Goal: Task Accomplishment & Management: Use online tool/utility

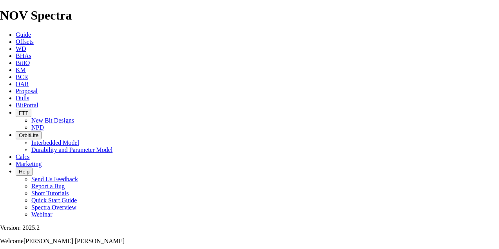
scroll to position [961, 0]
drag, startPoint x: 174, startPoint y: 73, endPoint x: 353, endPoint y: 76, distance: 179.1
type input "T"
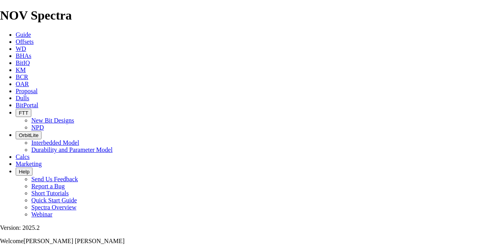
type input "T"
type input "TK"
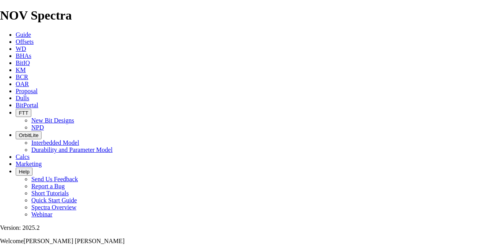
type input "TK"
type input "TKC"
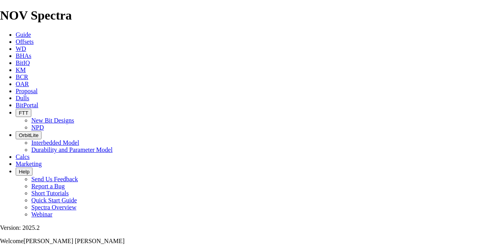
type input "TK"
type input "T"
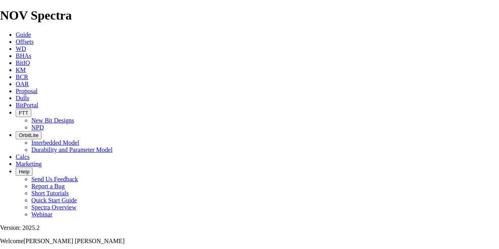
type input "T"
type input "1"
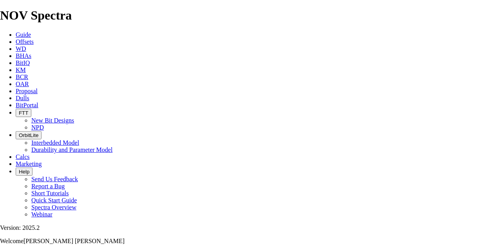
type input "1"
type input "12"
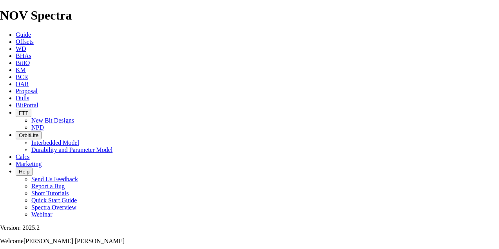
type input "12"
type input "12."
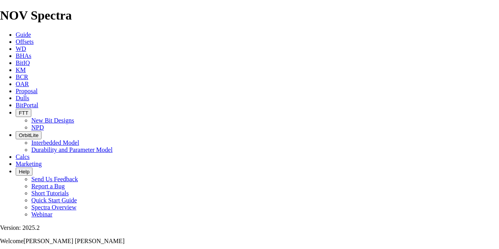
type input "12.2"
type input "12.25"
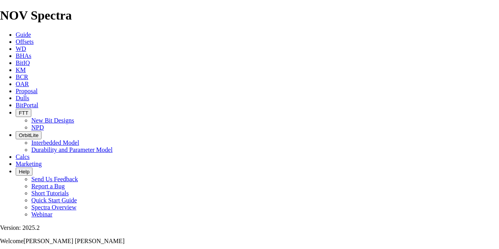
type input "12.25"
type input "12.25 T"
type input "12.25 TK"
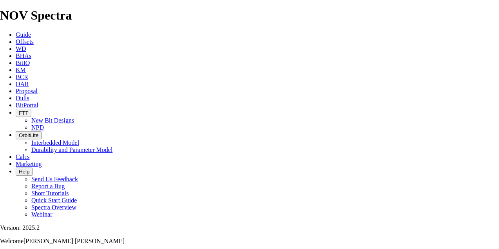
type input "12.25 TK"
type input "12.25 TKC"
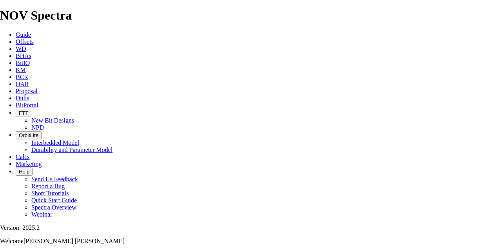
type input "12.25 TKC"
type input "12.25 TKC6"
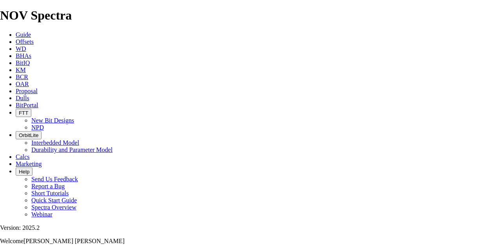
type input "12.25 TKC66"
type input "12.25 TKC66="
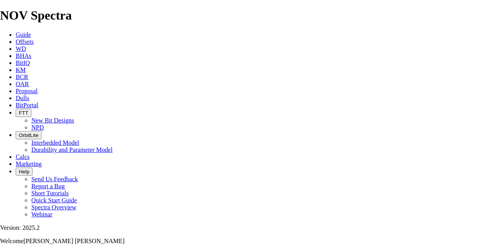
type input "12.25 TKC66="
type input "12.25 TKC66"
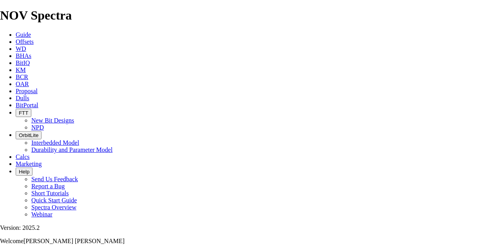
type input "12.25 TKC66"
type input "12.25 TKC66-"
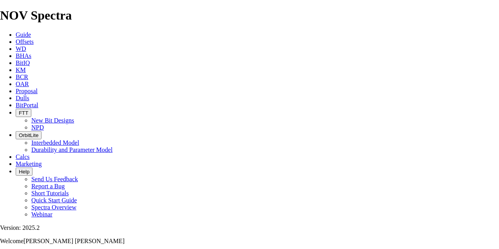
type input "12.25 TKC66-"
type input "12.25 TKC66- b"
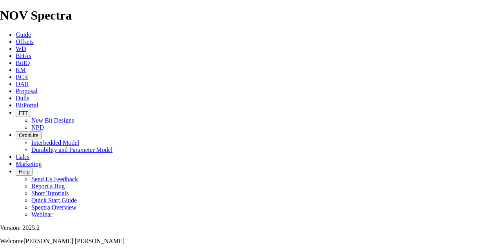
type input "12.25 TKC66- bl"
type input "12.25 TKC66- bla"
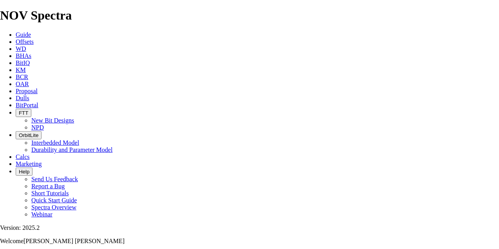
type input "12.25 TKC66- bla"
type input "12.25 TKC66- blad"
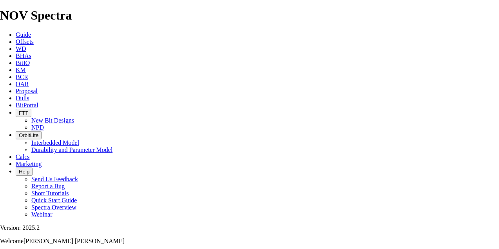
type input "12.25 TKC66- blad"
type input "12.25 TKC66- blade"
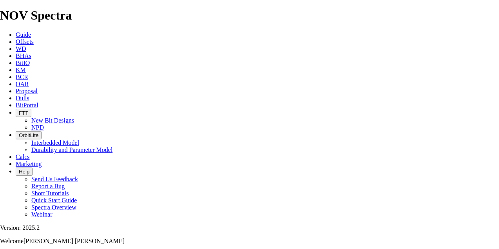
type input "12.25 TKC66- blade"
type input "12.25 TKC66- blade t"
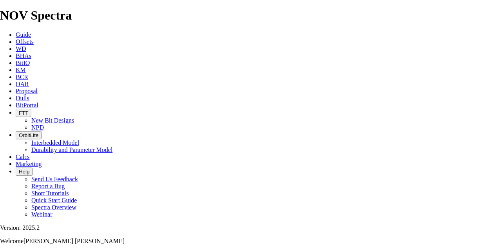
type input "12.25 TKC66- blade to"
type input "12.25 TKC66- blade top"
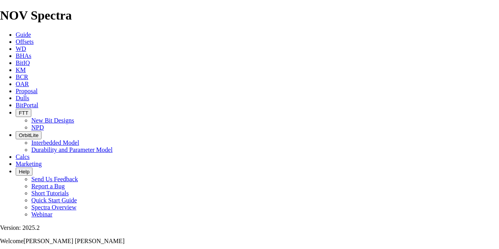
type input "12.25 TKC66- blade top"
type input "12.25 TKC66- blade tops"
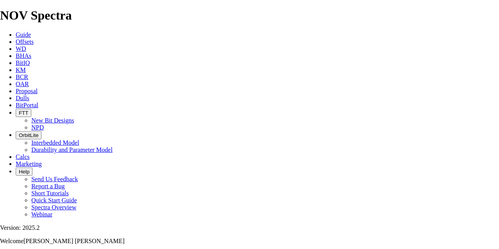
type input "12.25 TKC66- blade tops"
click at [38, 132] on span "OrbitLite" at bounding box center [29, 135] width 20 height 6
click at [113, 147] on link "Durability and Parameter Model" at bounding box center [71, 150] width 81 height 7
